Goal: Task Accomplishment & Management: Use online tool/utility

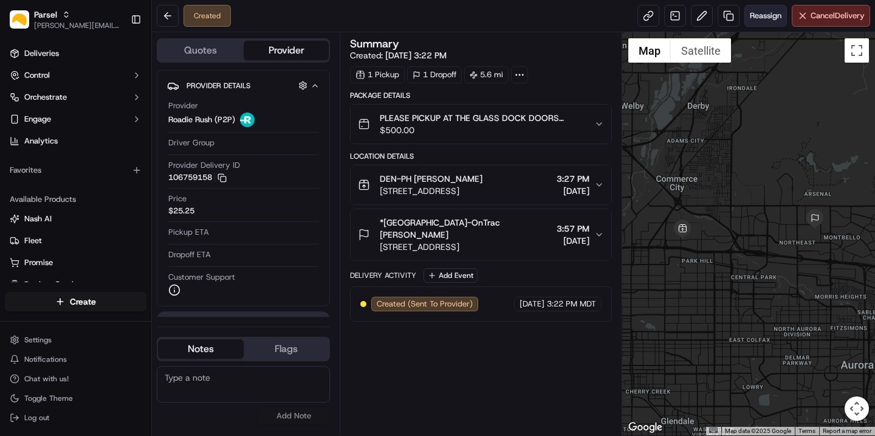
click at [761, 18] on span "Reassign" at bounding box center [766, 15] width 32 height 11
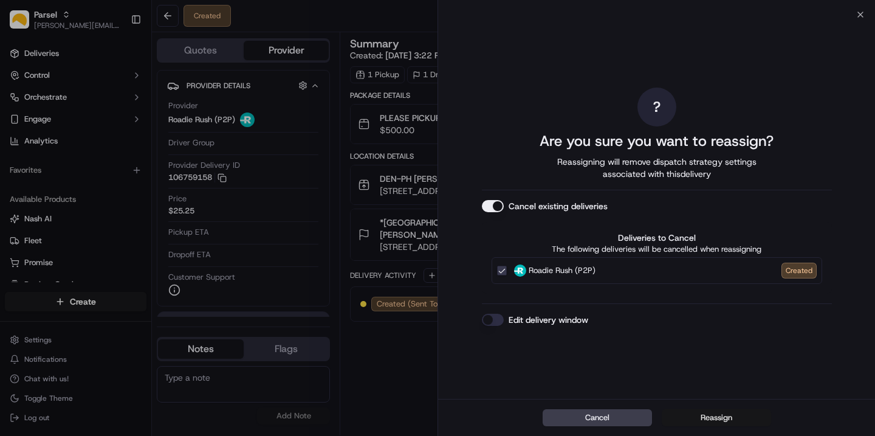
click at [705, 418] on button "Reassign" at bounding box center [716, 417] width 109 height 17
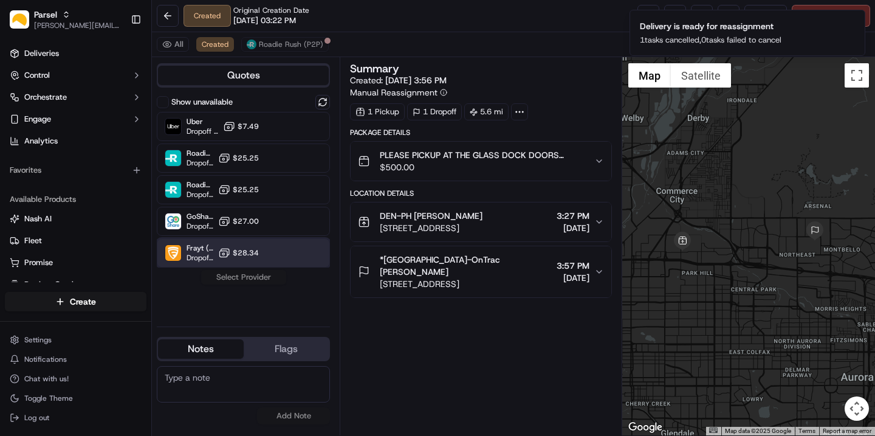
click at [210, 259] on span "Dropoff ETA -" at bounding box center [200, 258] width 27 height 10
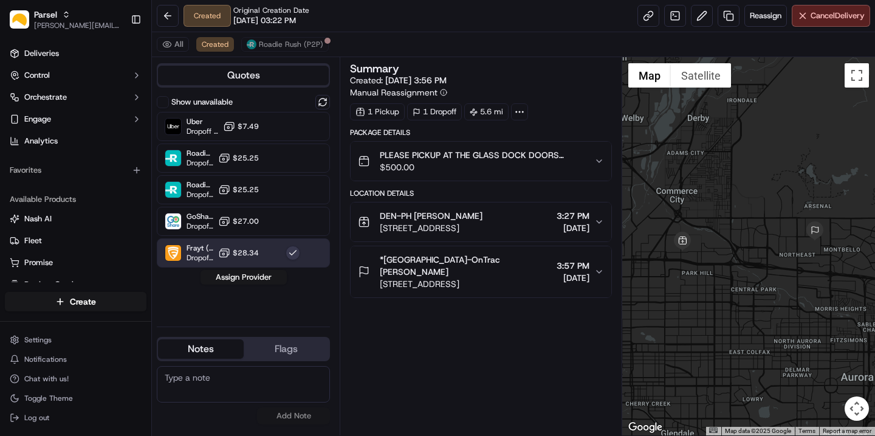
click at [261, 276] on button "Assign Provider" at bounding box center [244, 277] width 86 height 15
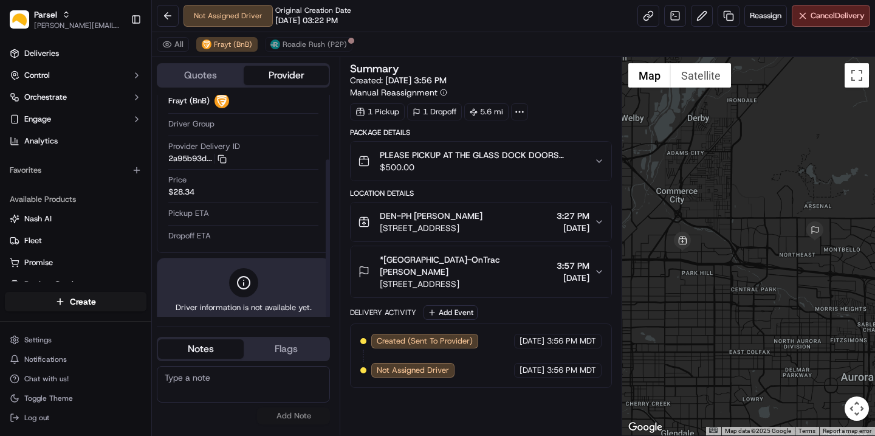
scroll to position [91, 0]
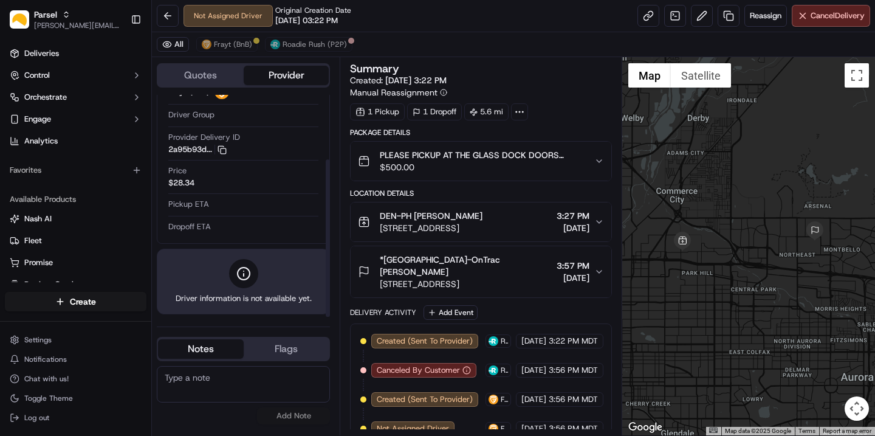
scroll to position [5, 0]
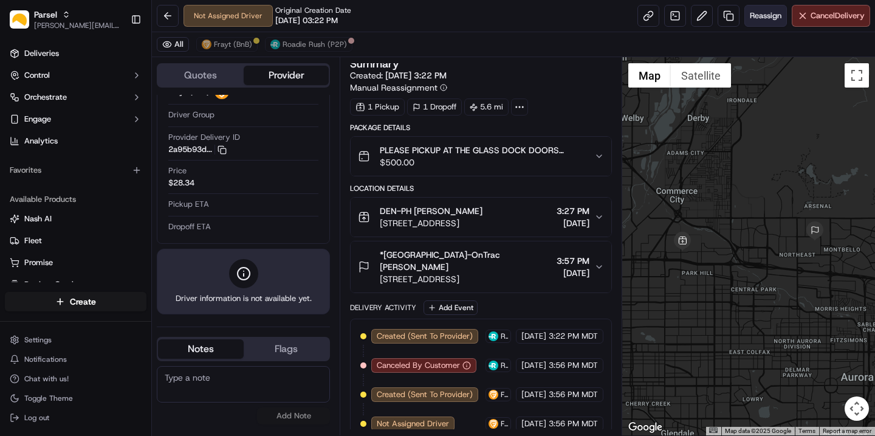
click at [758, 12] on span "Reassign" at bounding box center [766, 15] width 32 height 11
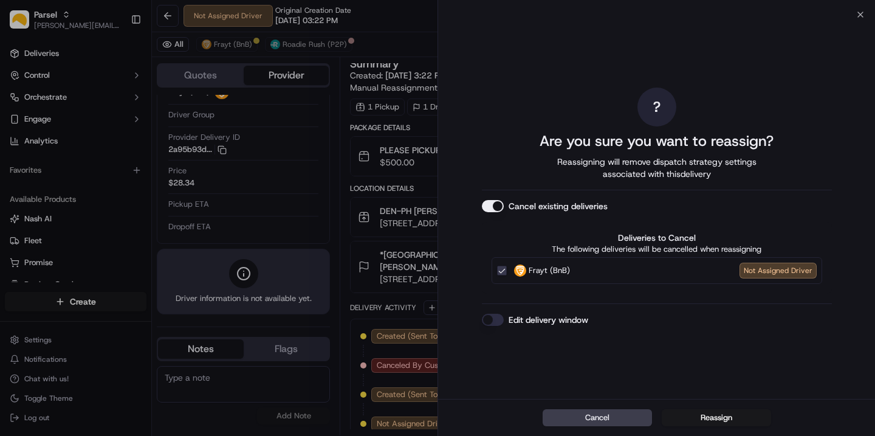
click at [702, 415] on button "Reassign" at bounding box center [716, 417] width 109 height 17
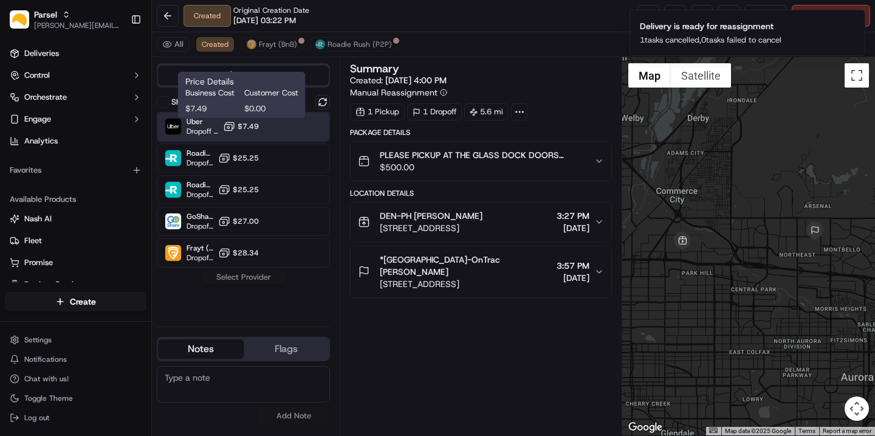
click at [218, 126] on span "Uber" at bounding box center [203, 122] width 32 height 10
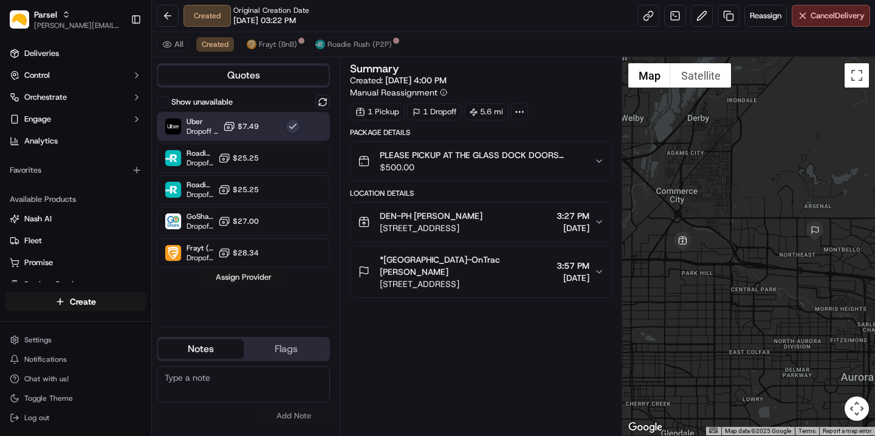
click at [256, 273] on button "Assign Provider" at bounding box center [244, 277] width 86 height 15
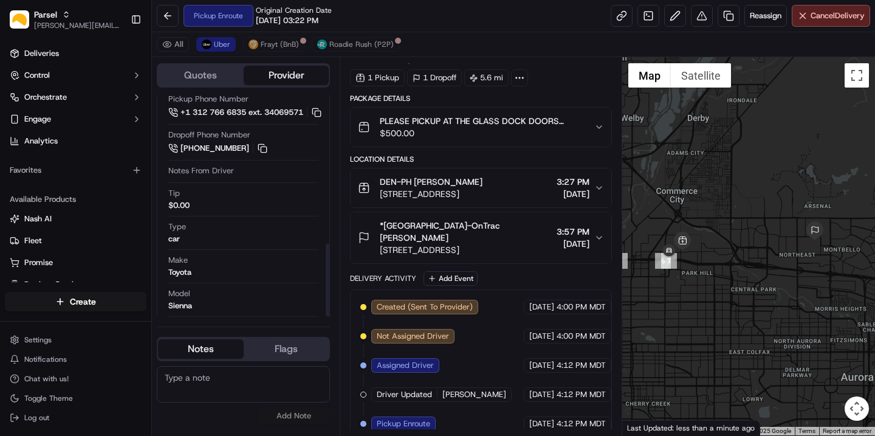
scroll to position [452, 0]
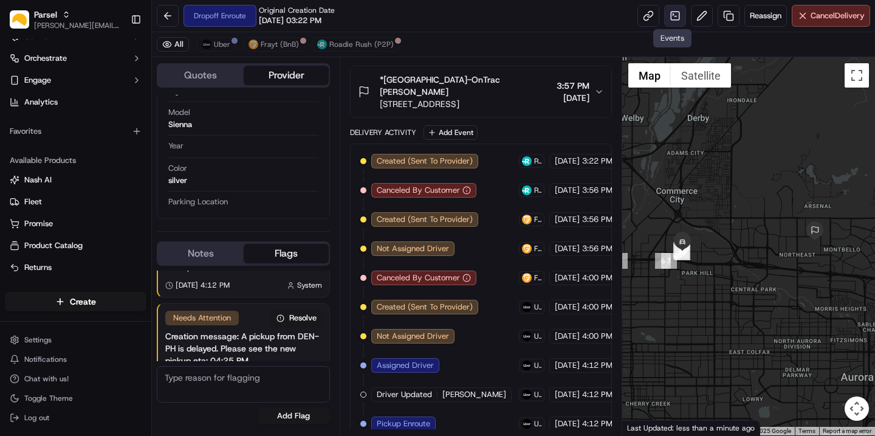
scroll to position [537, 0]
